Goal: Transaction & Acquisition: Subscribe to service/newsletter

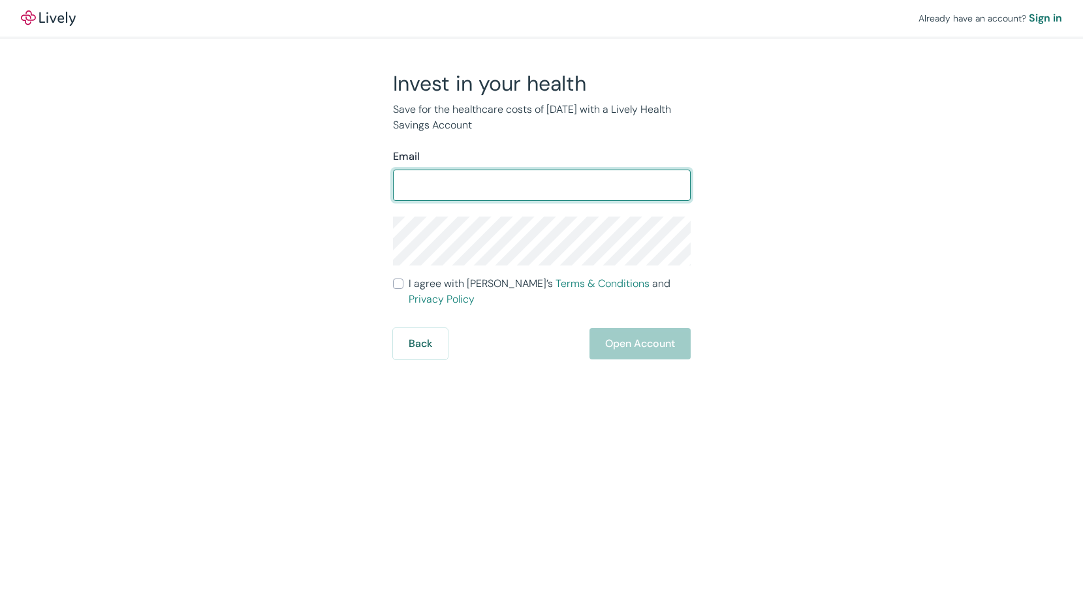
click at [434, 197] on input "Email" at bounding box center [542, 185] width 298 height 26
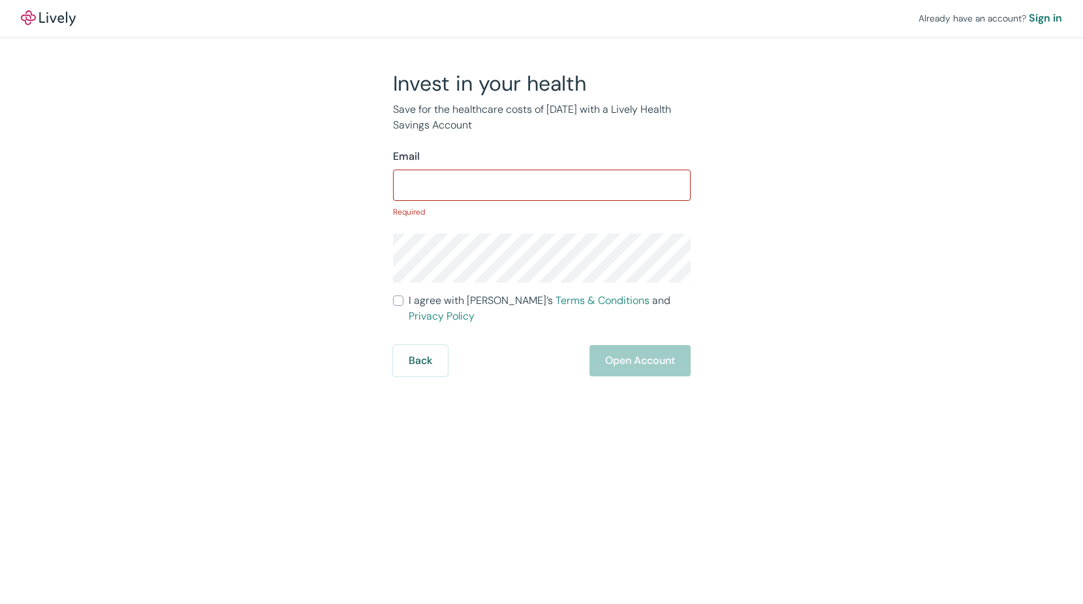
click at [487, 192] on input "Email" at bounding box center [542, 185] width 298 height 26
type input "[PERSON_NAME][EMAIL_ADDRESS][DOMAIN_NAME]"
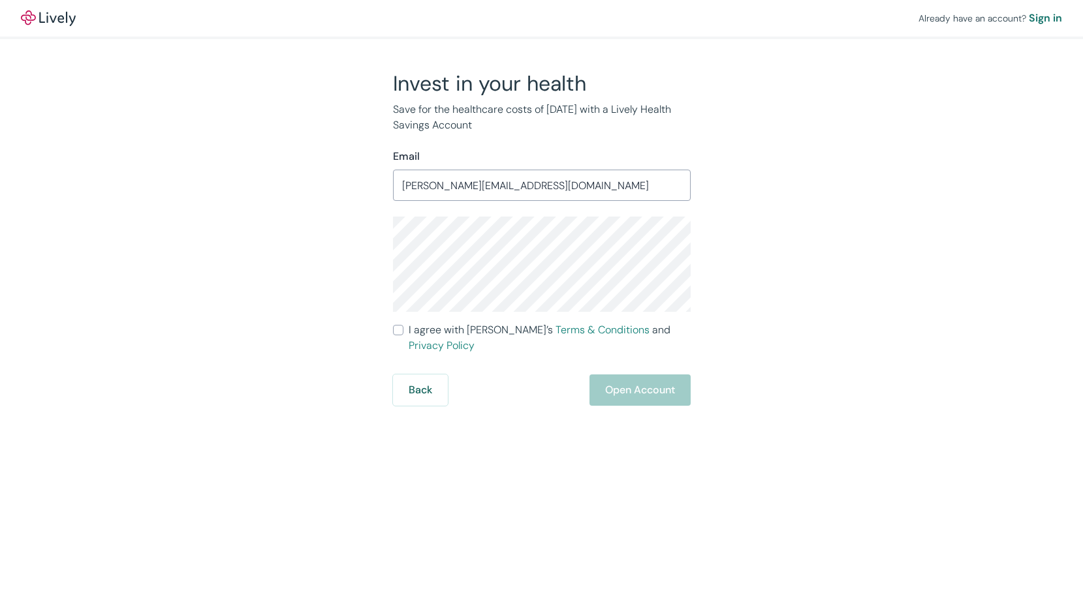
click at [401, 330] on input "I agree with Lively’s Terms & Conditions and Privacy Policy" at bounding box center [398, 330] width 10 height 10
checkbox input "true"
drag, startPoint x: 564, startPoint y: 376, endPoint x: 604, endPoint y: 378, distance: 40.5
click at [568, 377] on div "Back Open Account" at bounding box center [542, 390] width 298 height 31
click at [604, 378] on button "Open Account" at bounding box center [639, 390] width 101 height 31
